Goal: Task Accomplishment & Management: Manage account settings

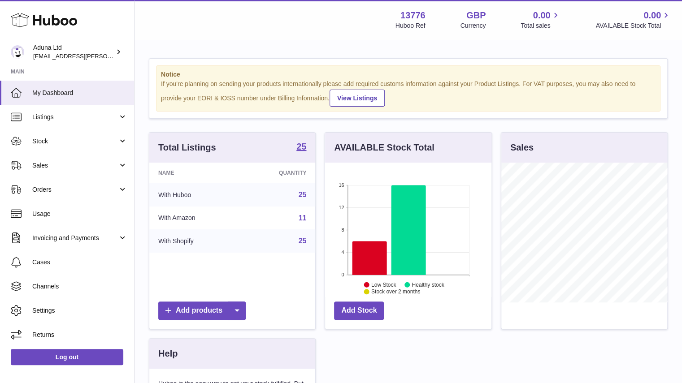
scroll to position [140, 166]
click at [87, 169] on span "Sales" at bounding box center [75, 165] width 86 height 9
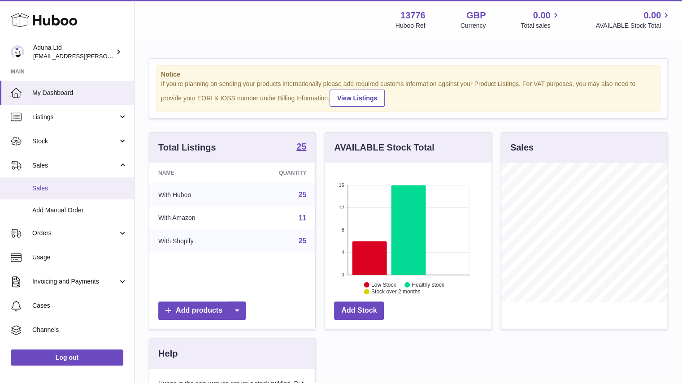
click at [82, 183] on link "Sales" at bounding box center [67, 189] width 134 height 22
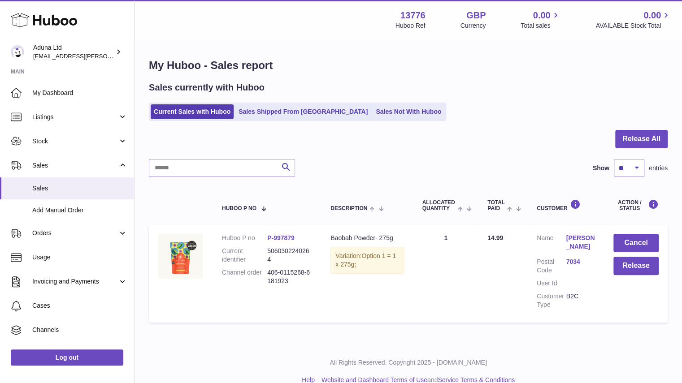
click at [572, 245] on link "Morinne Dongo" at bounding box center [580, 242] width 29 height 17
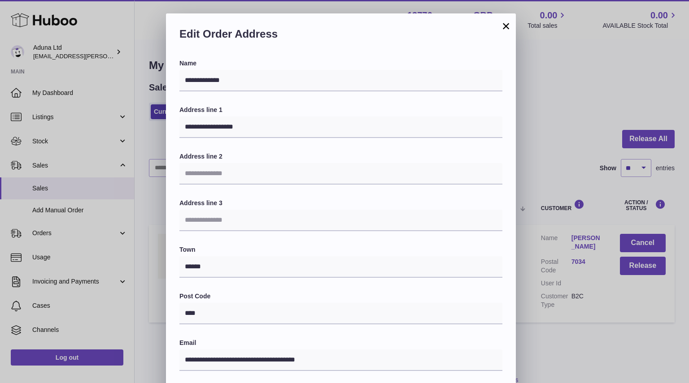
click at [502, 26] on button "×" at bounding box center [506, 26] width 11 height 11
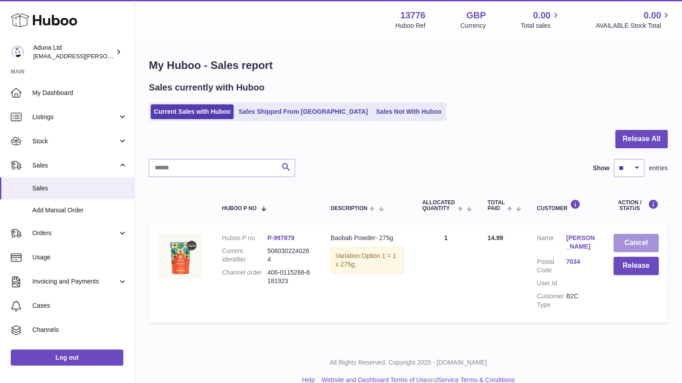
click at [643, 244] on button "Cancel" at bounding box center [636, 243] width 45 height 18
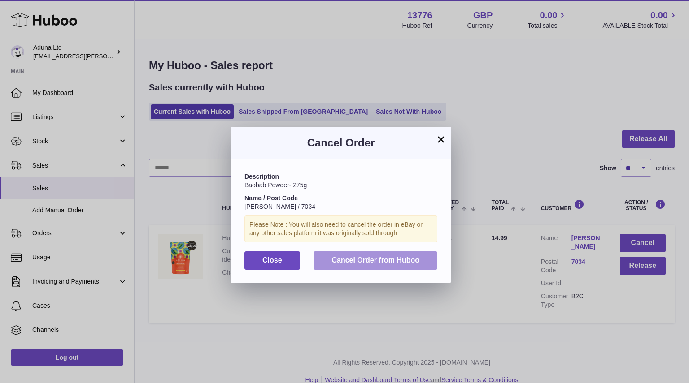
click at [392, 268] on button "Cancel Order from Huboo" at bounding box center [375, 261] width 124 height 18
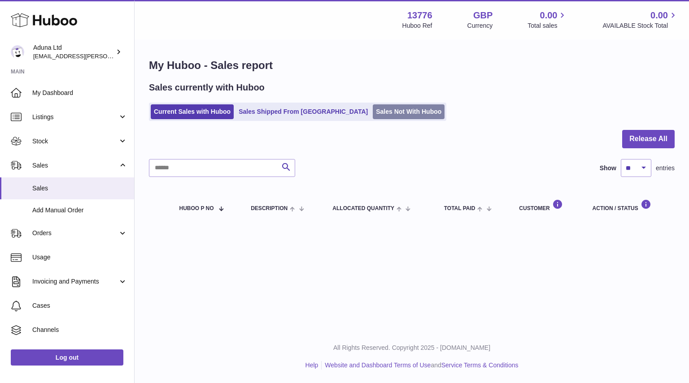
click at [373, 108] on link "Sales Not With Huboo" at bounding box center [409, 111] width 72 height 15
